Goal: Task Accomplishment & Management: Complete application form

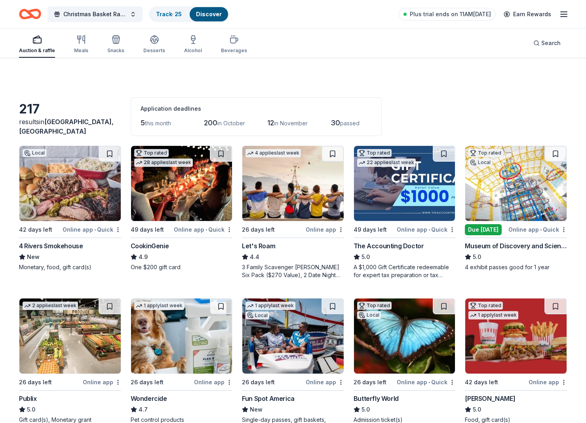
scroll to position [4139, 0]
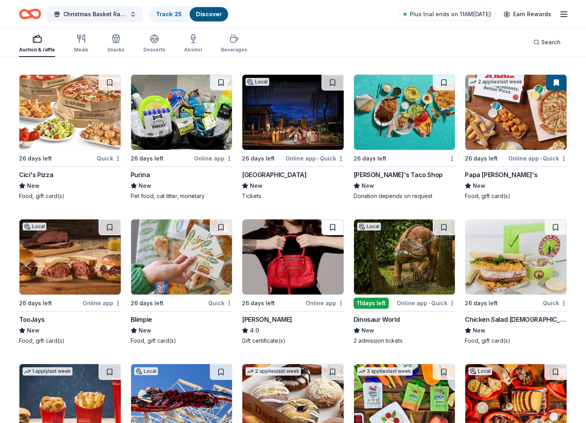
click at [337, 226] on button at bounding box center [332, 228] width 22 height 16
click at [331, 230] on button at bounding box center [333, 228] width 21 height 16
click at [301, 237] on img at bounding box center [292, 257] width 101 height 75
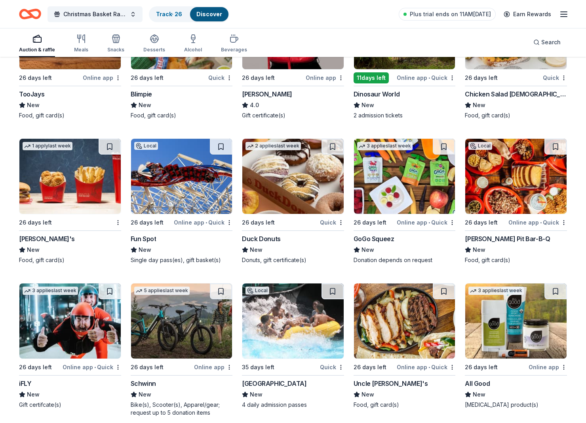
scroll to position [4375, 0]
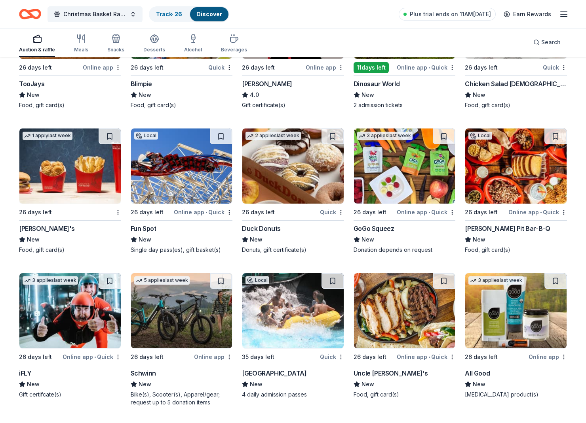
click at [97, 176] on img at bounding box center [69, 166] width 101 height 75
click at [388, 174] on img at bounding box center [404, 166] width 101 height 75
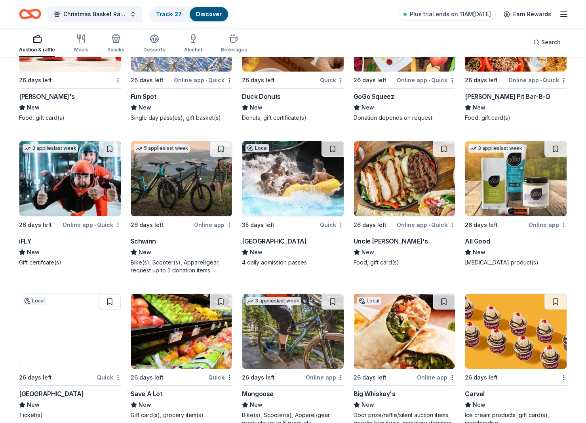
scroll to position [4508, 0]
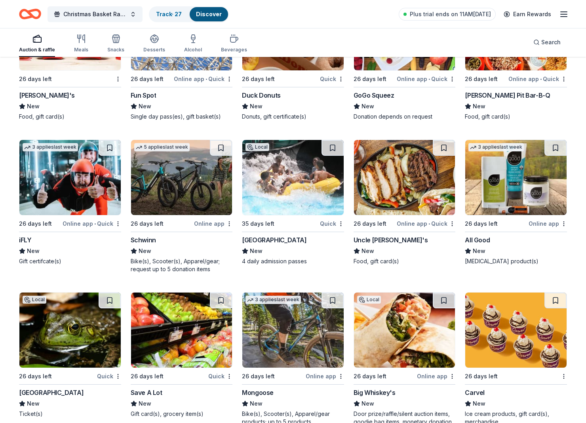
click at [550, 188] on img at bounding box center [515, 177] width 101 height 75
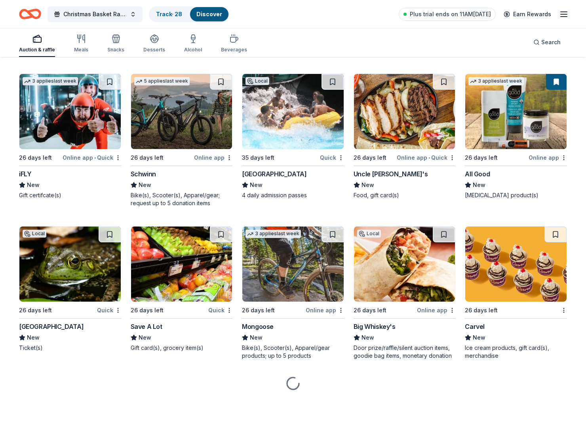
scroll to position [4574, 0]
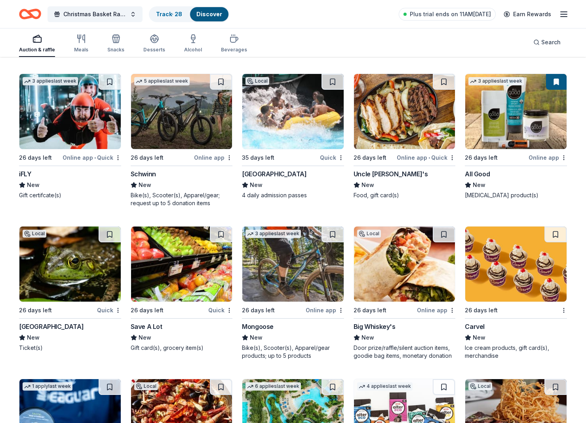
click at [177, 125] on img at bounding box center [181, 111] width 101 height 75
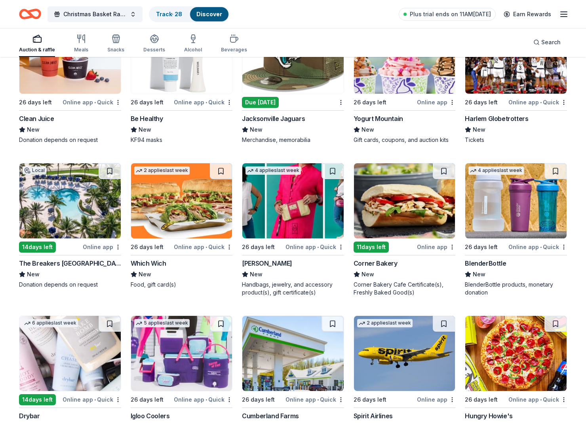
scroll to position [5088, 0]
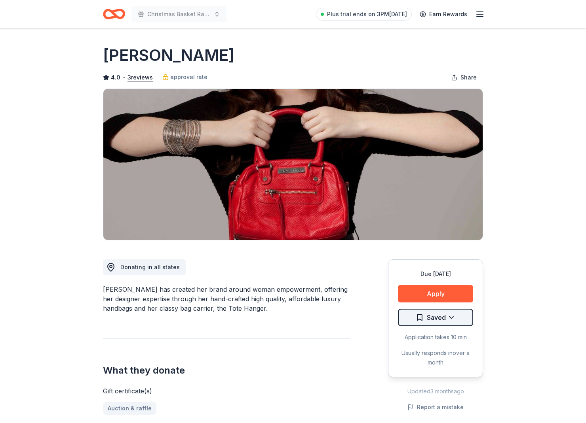
click at [452, 315] on html "Christmas Basket Raffle Plus trial ends on 3PM, 9/26 Earn Rewards Due in 26 day…" at bounding box center [293, 211] width 586 height 423
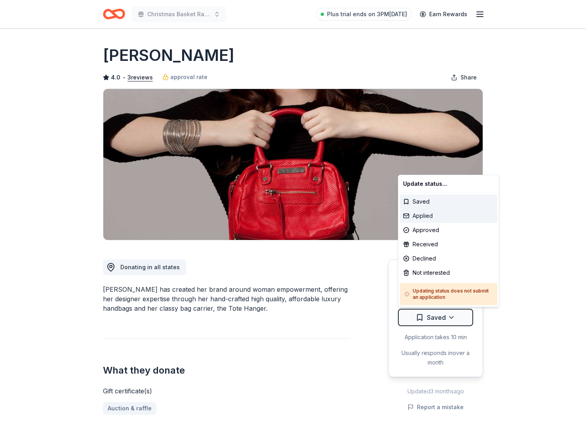
click at [441, 219] on div "Applied" at bounding box center [448, 216] width 97 height 14
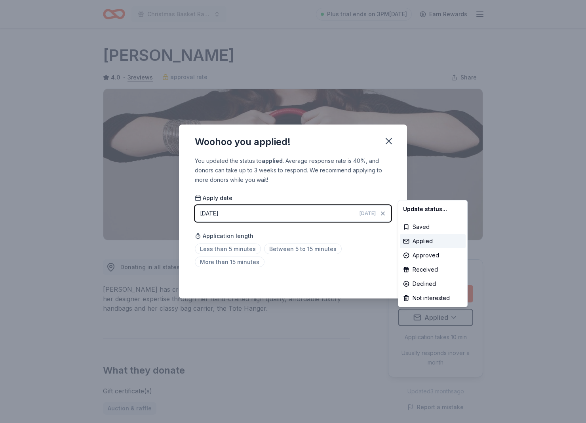
click at [392, 137] on html "Christmas Basket Raffle Plus trial ends on 3PM, 9/26 Earn Rewards Due in 26 day…" at bounding box center [293, 211] width 586 height 423
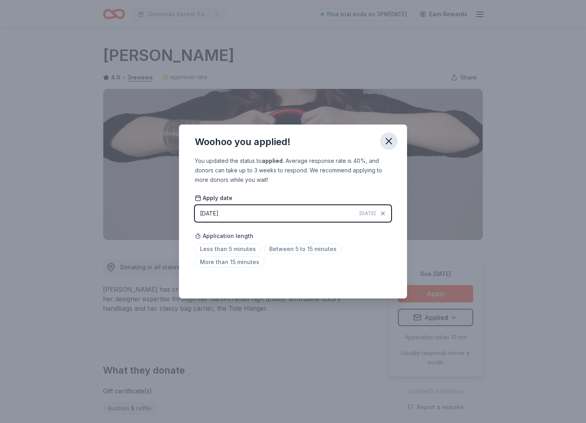
click at [385, 138] on icon "button" at bounding box center [388, 141] width 11 height 11
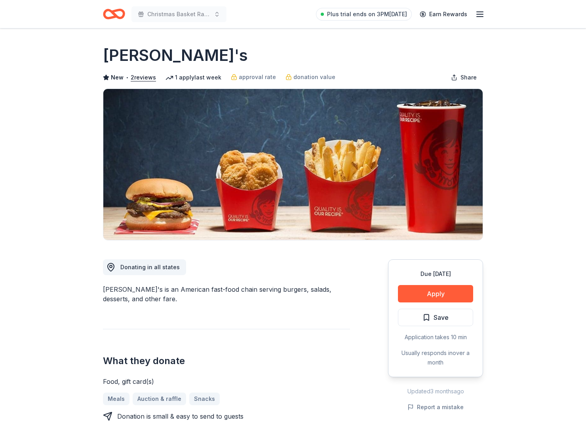
click at [424, 282] on div "Due in 26 days Apply Save Application takes 10 min Usually responds in over a m…" at bounding box center [435, 319] width 95 height 118
click at [423, 286] on button "Apply" at bounding box center [435, 293] width 75 height 17
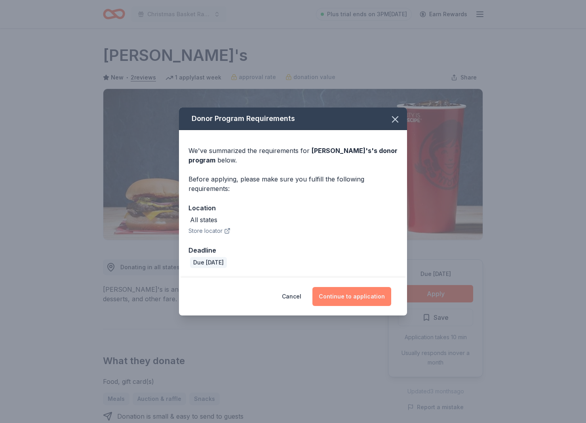
click at [356, 300] on button "Continue to application" at bounding box center [351, 296] width 79 height 19
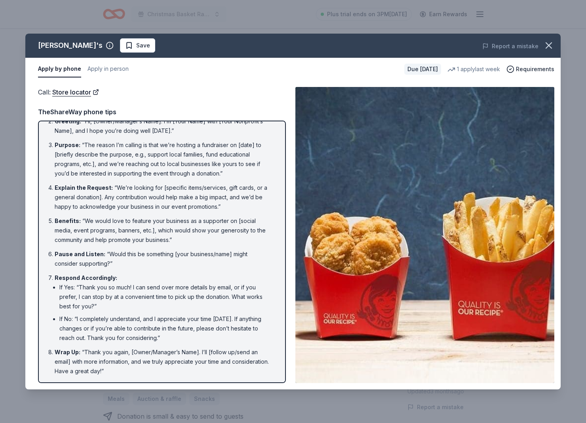
scroll to position [44, 0]
click at [542, 47] on button "button" at bounding box center [548, 45] width 17 height 17
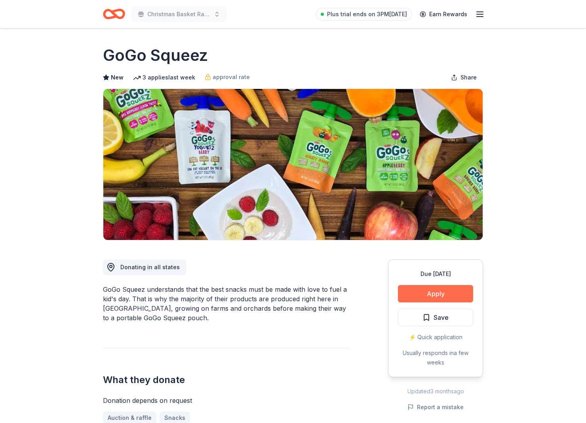
click at [445, 296] on button "Apply" at bounding box center [435, 293] width 75 height 17
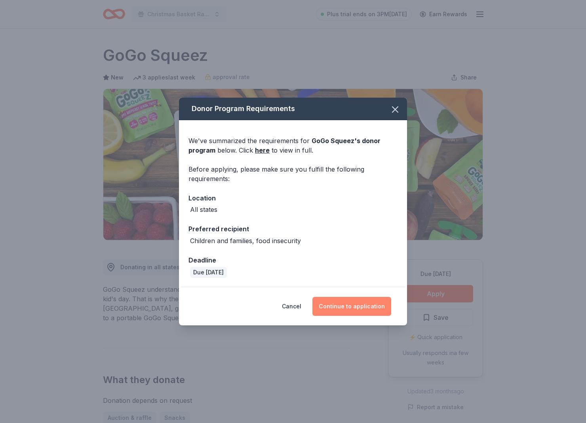
click at [382, 313] on button "Continue to application" at bounding box center [351, 306] width 79 height 19
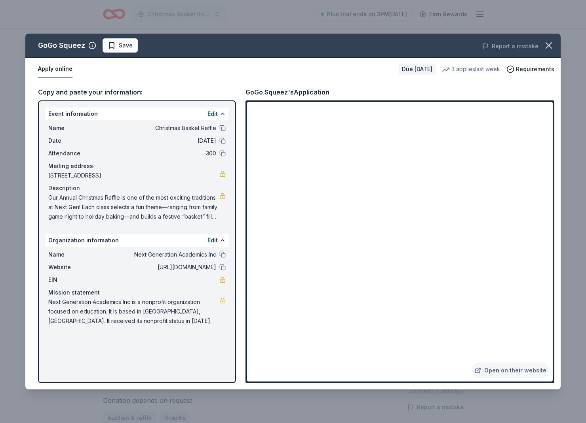
click at [113, 61] on div "Apply online Due [DATE] 3 applies last week Requirements" at bounding box center [292, 69] width 535 height 23
click at [119, 48] on span "Save" at bounding box center [126, 45] width 14 height 9
click at [119, 48] on html "Christmas Basket Raffle Plus trial ends on 3PM[DATE] Earn Rewards Due [DATE] Sh…" at bounding box center [293, 211] width 586 height 423
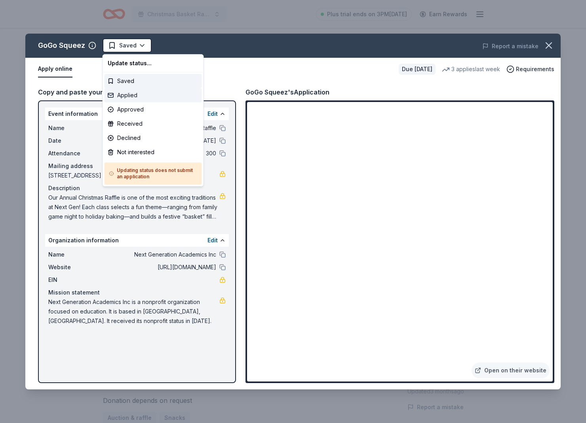
click at [136, 92] on div "Applied" at bounding box center [152, 95] width 97 height 14
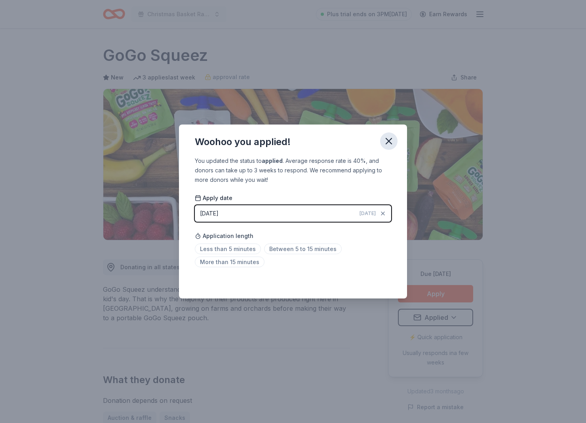
click at [390, 142] on icon "button" at bounding box center [388, 141] width 11 height 11
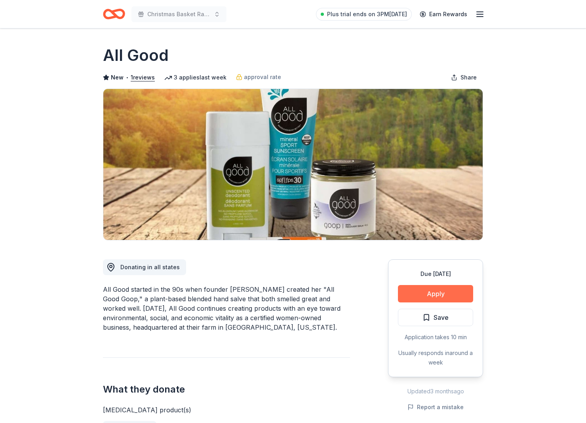
click at [434, 288] on button "Apply" at bounding box center [435, 293] width 75 height 17
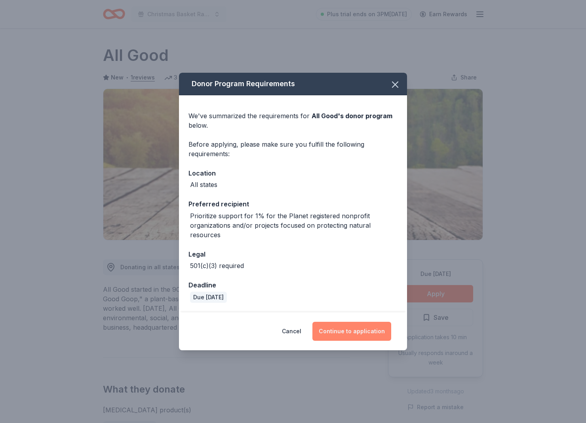
click at [354, 330] on button "Continue to application" at bounding box center [351, 331] width 79 height 19
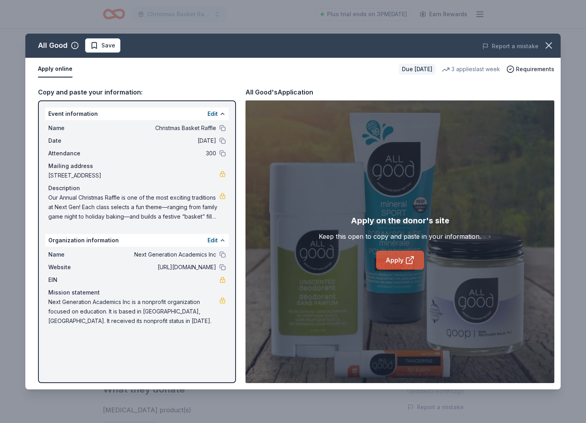
click at [392, 259] on link "Apply" at bounding box center [400, 260] width 48 height 19
click at [112, 51] on button "Save" at bounding box center [102, 45] width 35 height 14
click at [112, 51] on html "Christmas Basket Raffle Plus trial ends on 3PM, 9/26 Earn Rewards Due in 26 day…" at bounding box center [293, 211] width 586 height 423
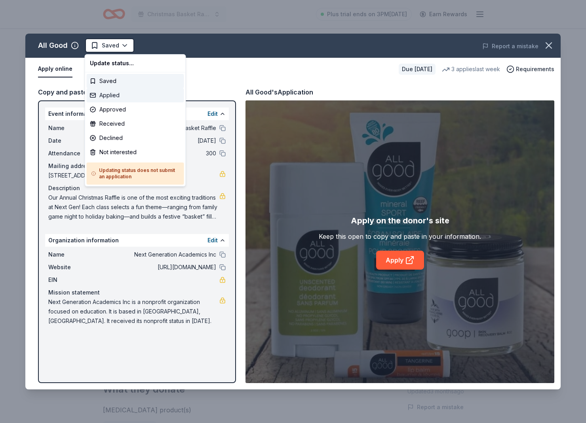
click at [114, 99] on div "Applied" at bounding box center [135, 95] width 97 height 14
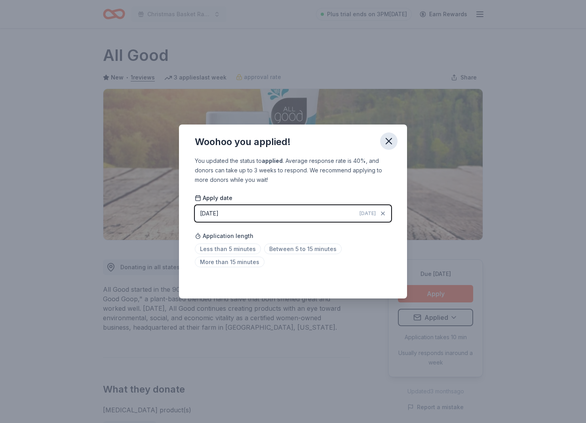
click at [386, 142] on icon "button" at bounding box center [388, 141] width 11 height 11
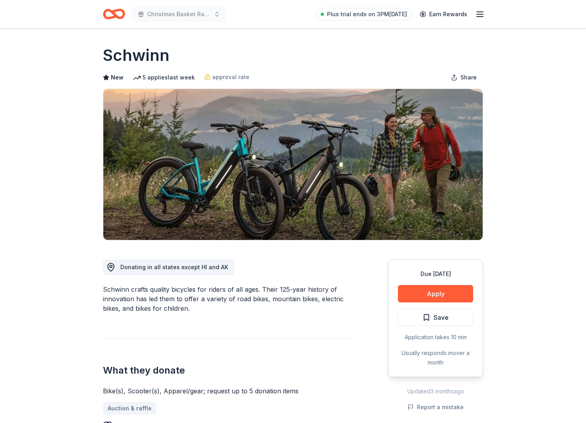
click at [411, 285] on div "Due in 26 days Apply Save Application takes 10 min Usually responds in over a m…" at bounding box center [435, 319] width 95 height 118
click at [413, 297] on button "Apply" at bounding box center [435, 293] width 75 height 17
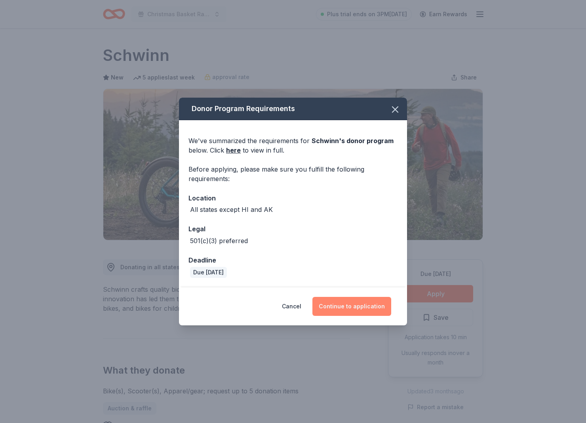
click at [353, 301] on button "Continue to application" at bounding box center [351, 306] width 79 height 19
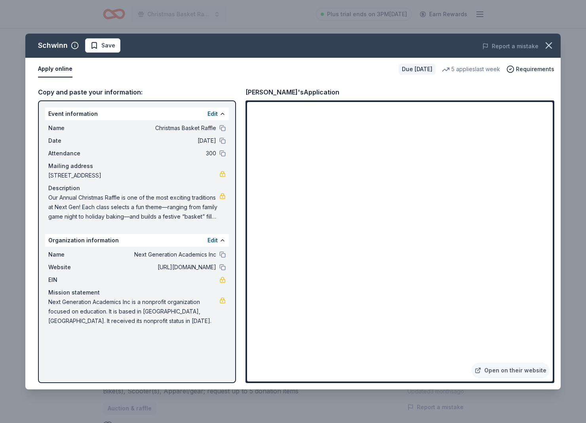
click at [584, 242] on div "Schwinn Save Report a mistake Apply online Due in 26 days 5 applies last week R…" at bounding box center [293, 211] width 586 height 423
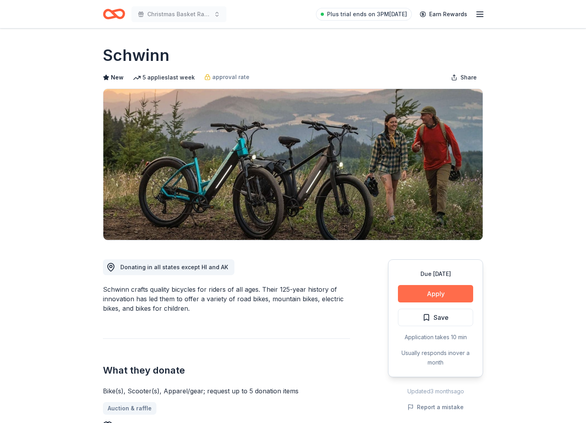
click at [419, 285] on button "Apply" at bounding box center [435, 293] width 75 height 17
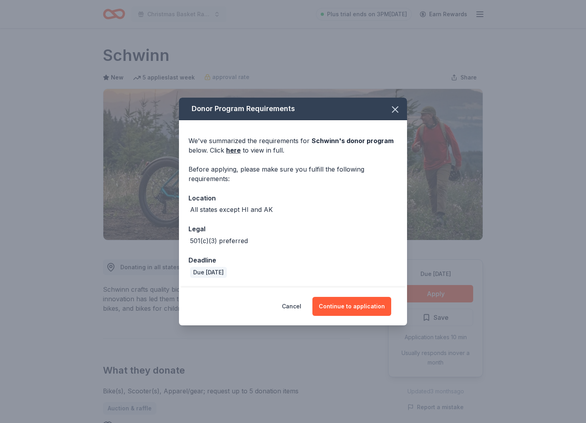
click at [350, 316] on div "Cancel Continue to application" at bounding box center [293, 307] width 228 height 38
click at [345, 305] on button "Continue to application" at bounding box center [351, 306] width 79 height 19
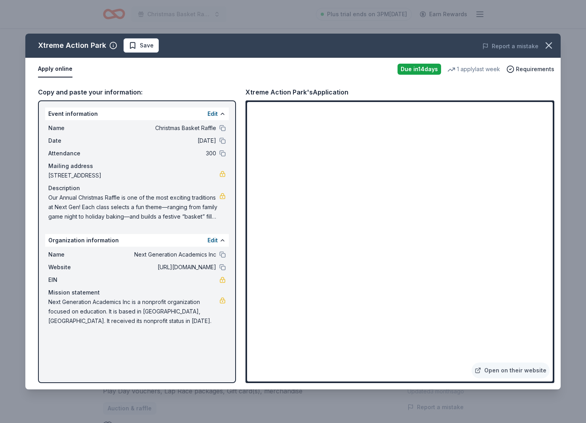
scroll to position [277, 0]
